Goal: Task Accomplishment & Management: Use online tool/utility

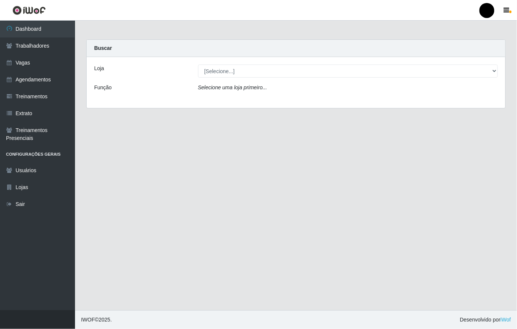
select select "407"
click at [198, 65] on select "[Selecione...] SuperFácil Atacado - Emaús" at bounding box center [348, 71] width 300 height 13
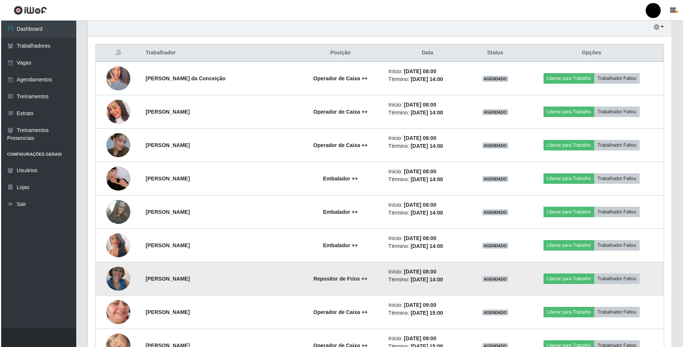
scroll to position [250, 0]
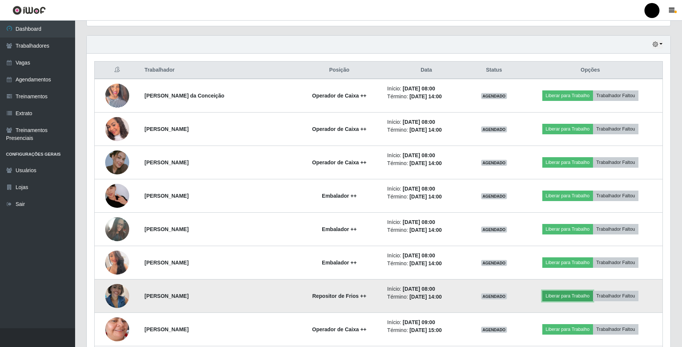
click at [517, 301] on button "Liberar para Trabalho" at bounding box center [567, 296] width 51 height 11
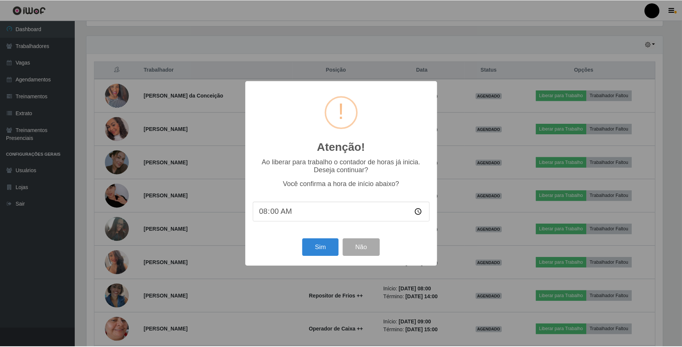
scroll to position [156, 577]
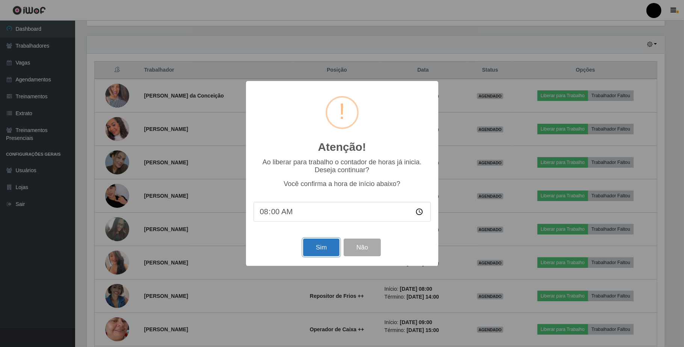
click at [322, 249] on button "Sim" at bounding box center [321, 248] width 36 height 18
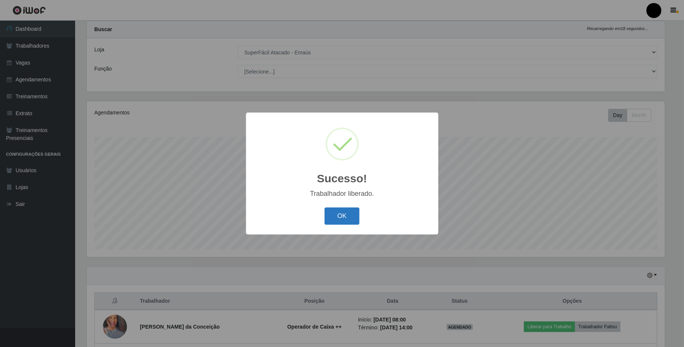
click at [342, 214] on button "OK" at bounding box center [341, 217] width 35 height 18
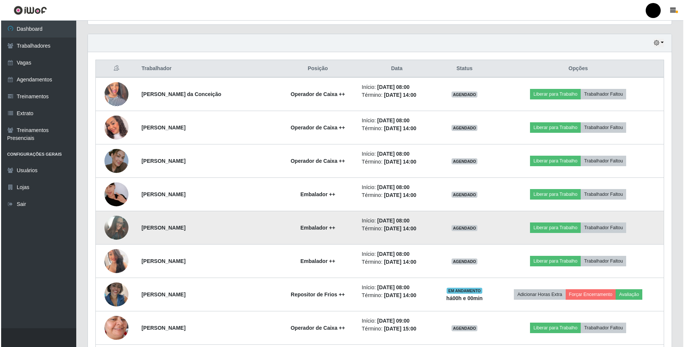
scroll to position [269, 0]
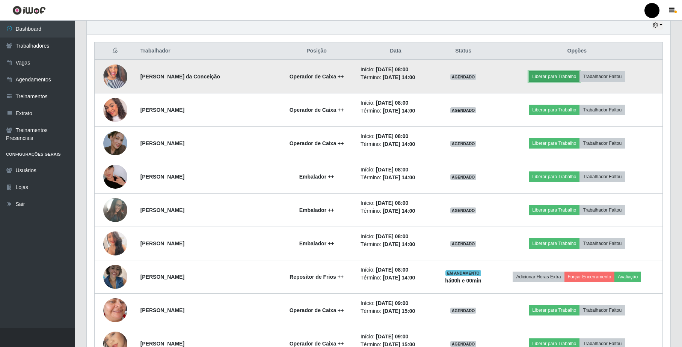
click at [517, 75] on button "Liberar para Trabalho" at bounding box center [554, 76] width 51 height 11
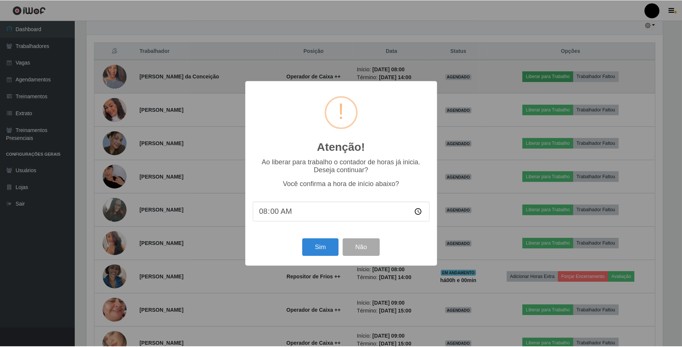
scroll to position [156, 577]
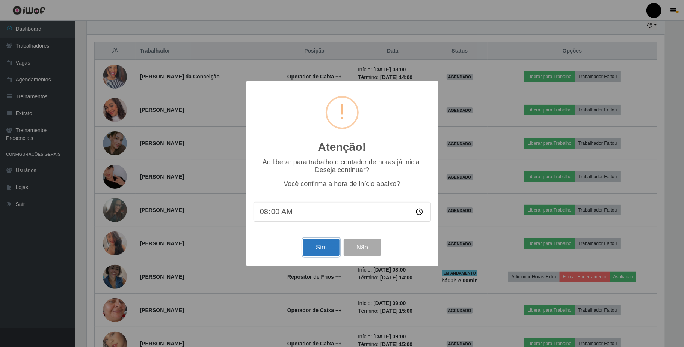
click at [323, 249] on button "Sim" at bounding box center [321, 248] width 36 height 18
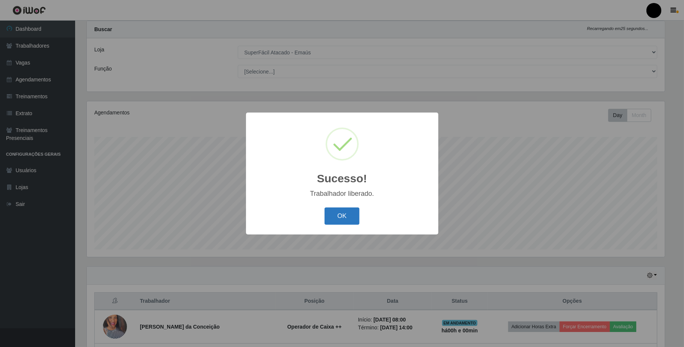
click at [344, 218] on button "OK" at bounding box center [341, 217] width 35 height 18
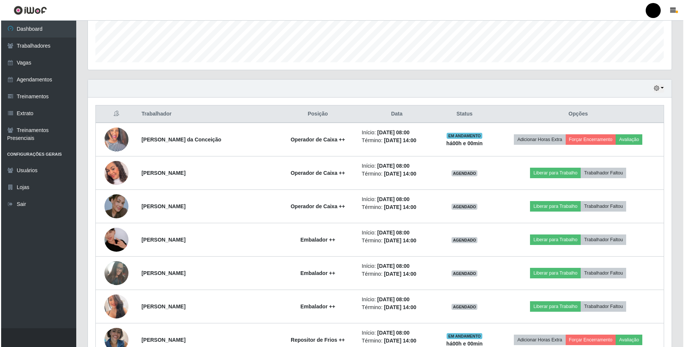
scroll to position [219, 0]
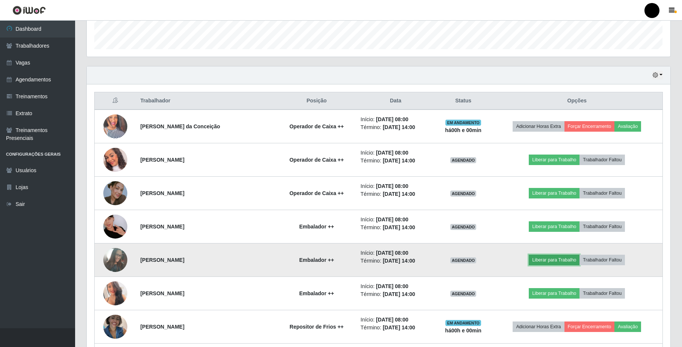
click at [517, 261] on button "Liberar para Trabalho" at bounding box center [554, 260] width 51 height 11
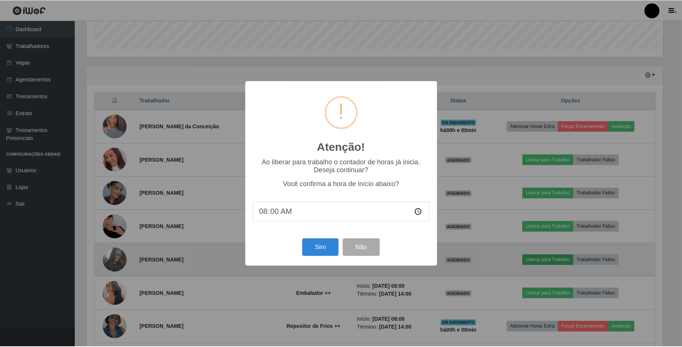
scroll to position [156, 577]
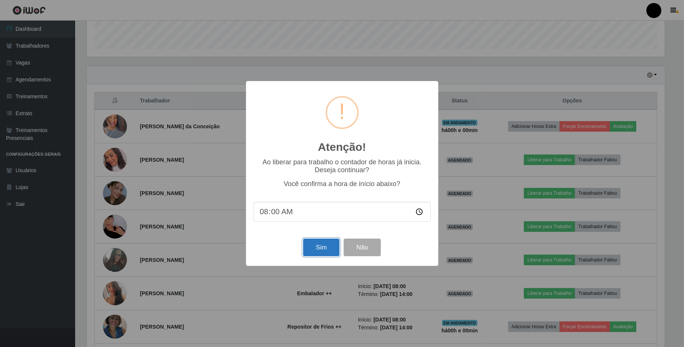
click at [314, 250] on button "Sim" at bounding box center [321, 248] width 36 height 18
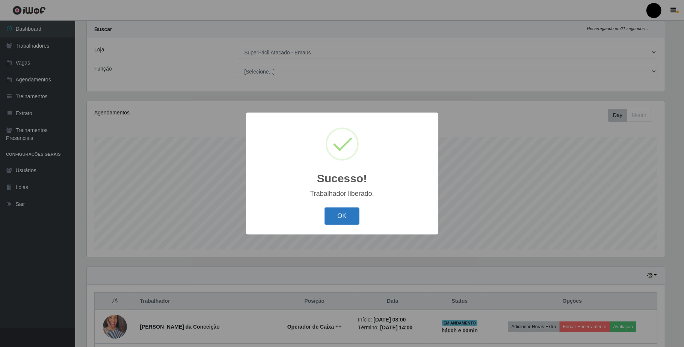
click at [339, 217] on button "OK" at bounding box center [341, 217] width 35 height 18
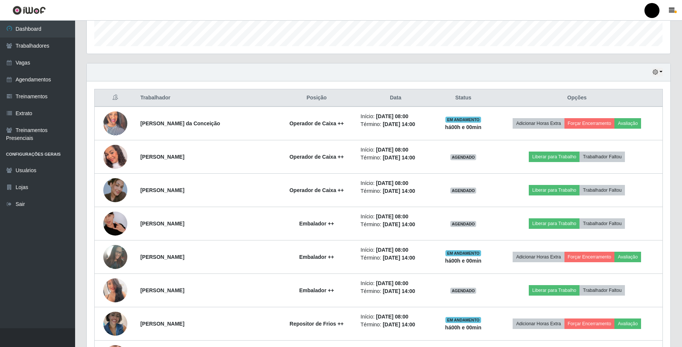
scroll to position [269, 0]
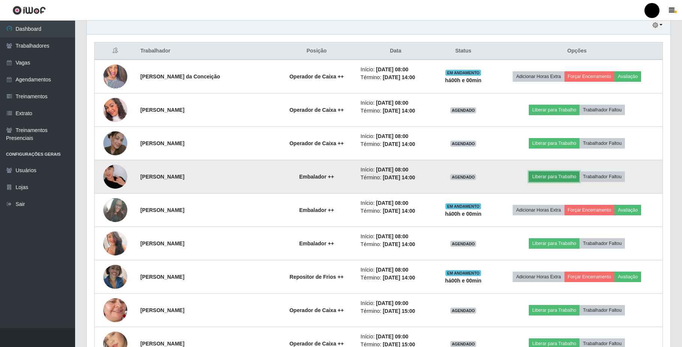
click at [517, 178] on button "Liberar para Trabalho" at bounding box center [554, 177] width 51 height 11
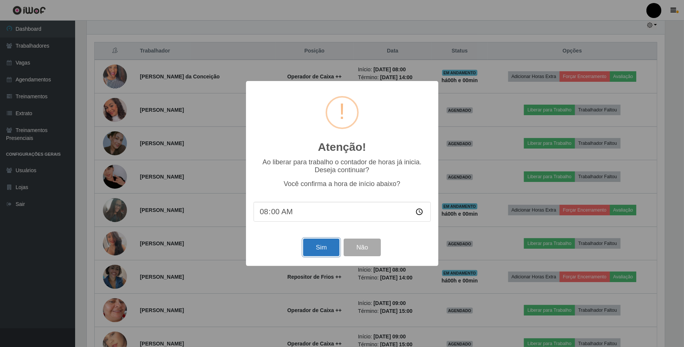
click at [320, 246] on button "Sim" at bounding box center [321, 248] width 36 height 18
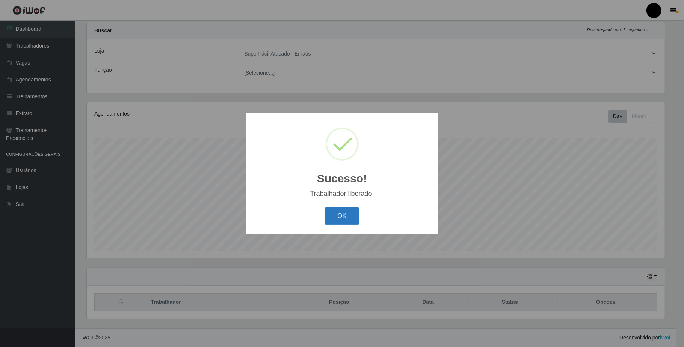
click at [341, 215] on button "OK" at bounding box center [341, 217] width 35 height 18
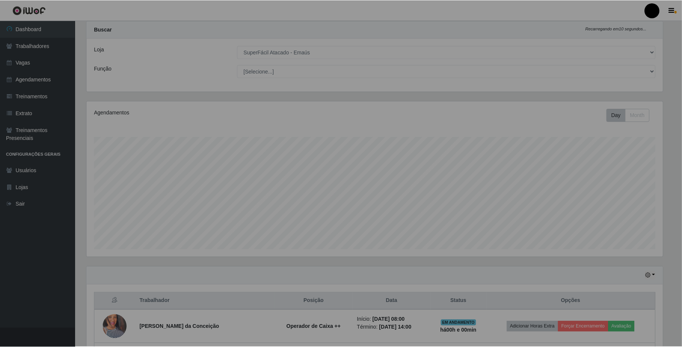
scroll to position [0, 0]
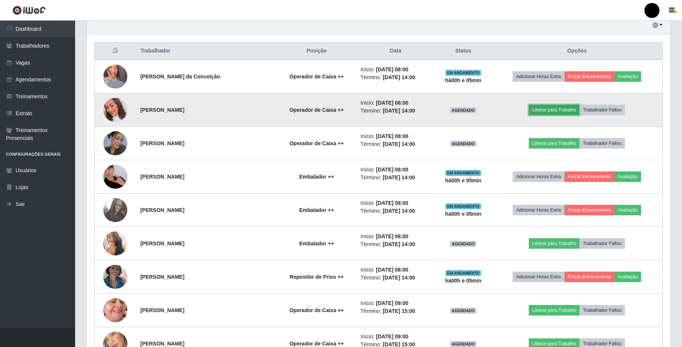
click at [517, 113] on button "Liberar para Trabalho" at bounding box center [554, 110] width 51 height 11
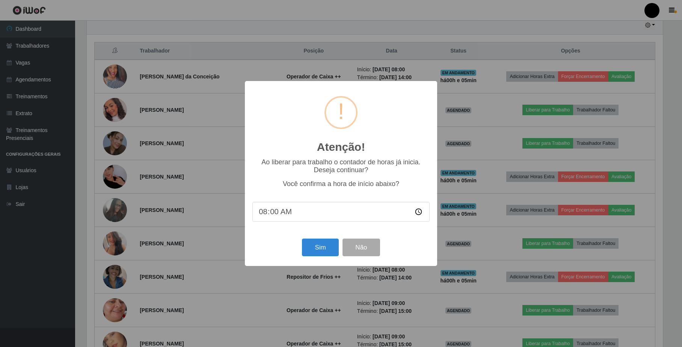
scroll to position [156, 577]
click at [322, 251] on button "Sim" at bounding box center [321, 248] width 36 height 18
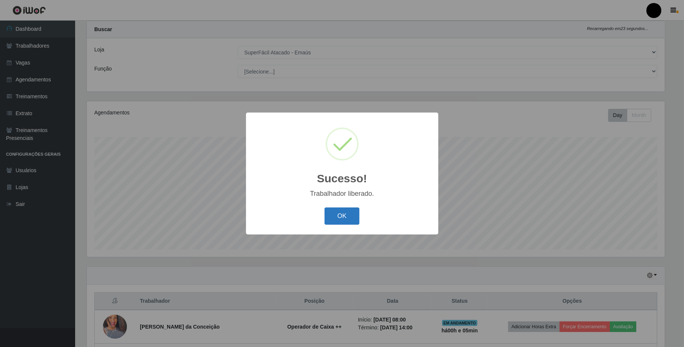
click at [344, 218] on button "OK" at bounding box center [341, 217] width 35 height 18
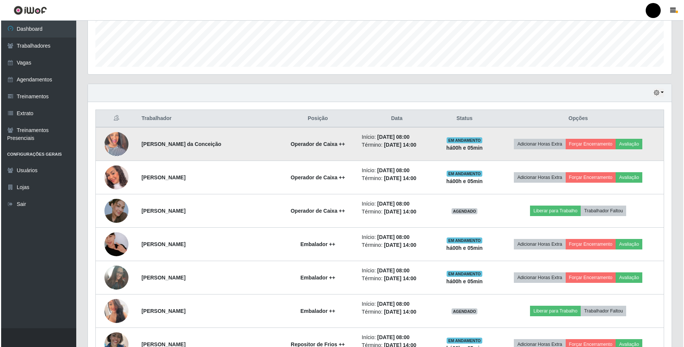
scroll to position [219, 0]
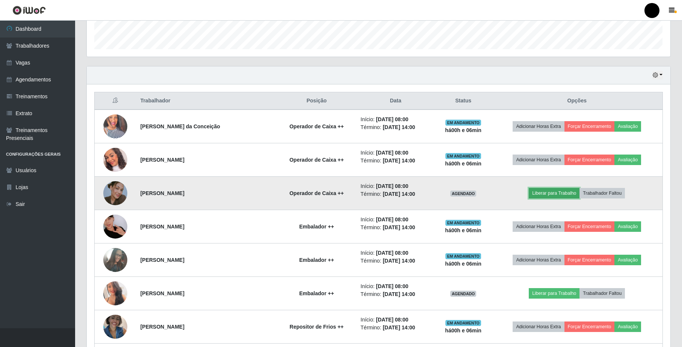
click at [517, 197] on button "Liberar para Trabalho" at bounding box center [554, 193] width 51 height 11
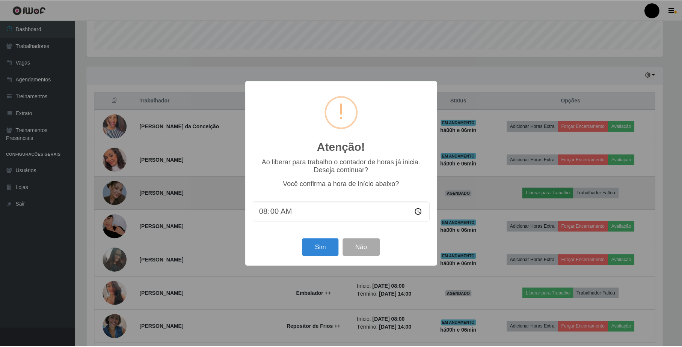
scroll to position [156, 577]
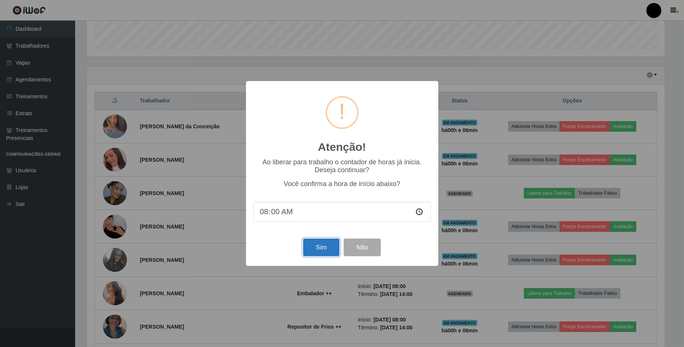
click at [316, 253] on button "Sim" at bounding box center [321, 248] width 36 height 18
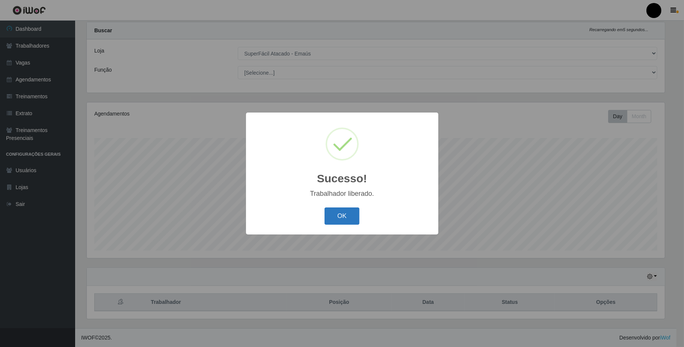
click at [335, 212] on button "OK" at bounding box center [341, 217] width 35 height 18
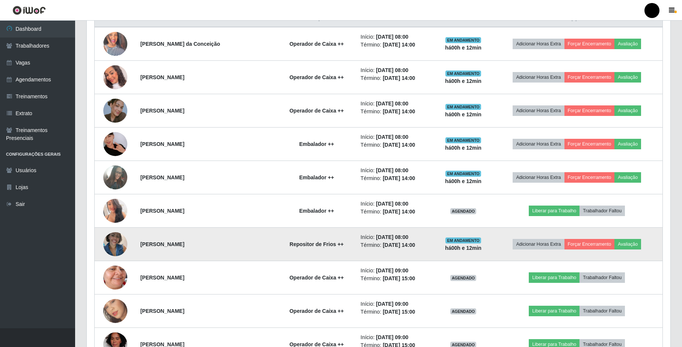
scroll to position [319, 0]
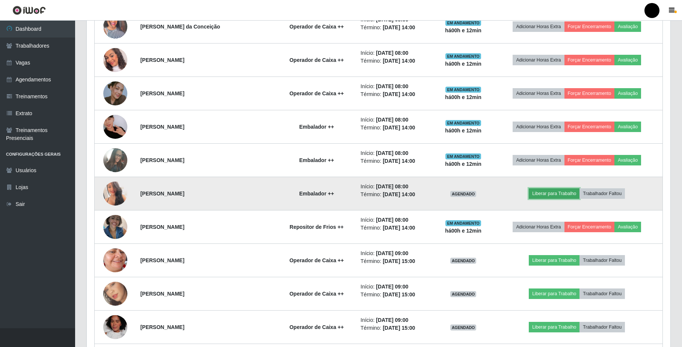
click at [517, 196] on button "Liberar para Trabalho" at bounding box center [554, 193] width 51 height 11
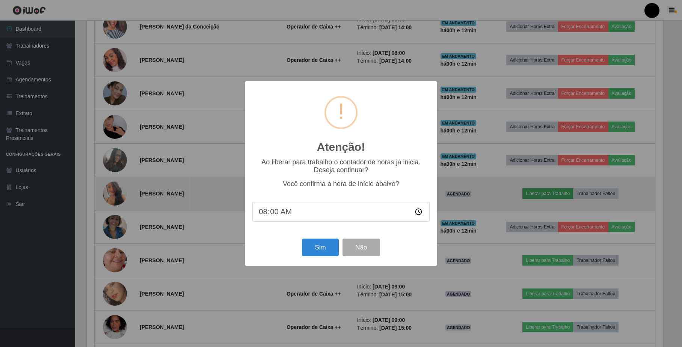
scroll to position [156, 577]
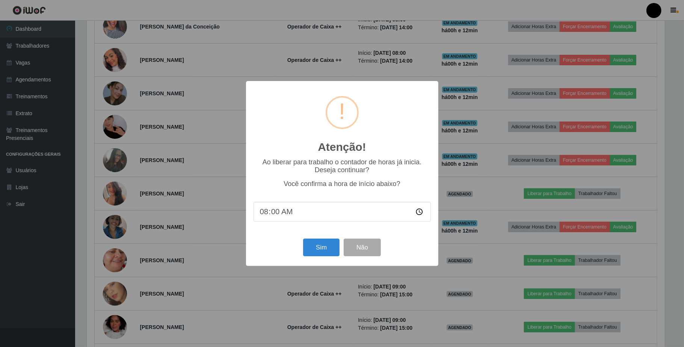
click at [276, 215] on input "08:00" at bounding box center [341, 212] width 177 height 20
type input "08:12"
click at [321, 250] on button "Sim" at bounding box center [321, 248] width 36 height 18
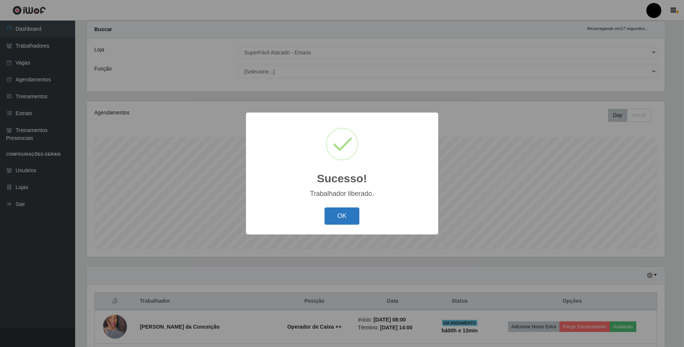
click at [351, 221] on button "OK" at bounding box center [341, 217] width 35 height 18
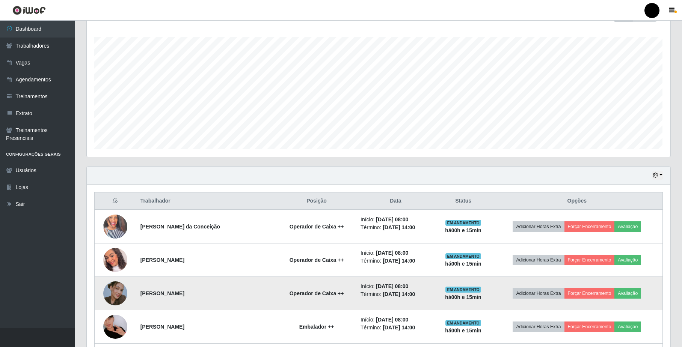
scroll to position [0, 0]
